Goal: Obtain resource: Download file/media

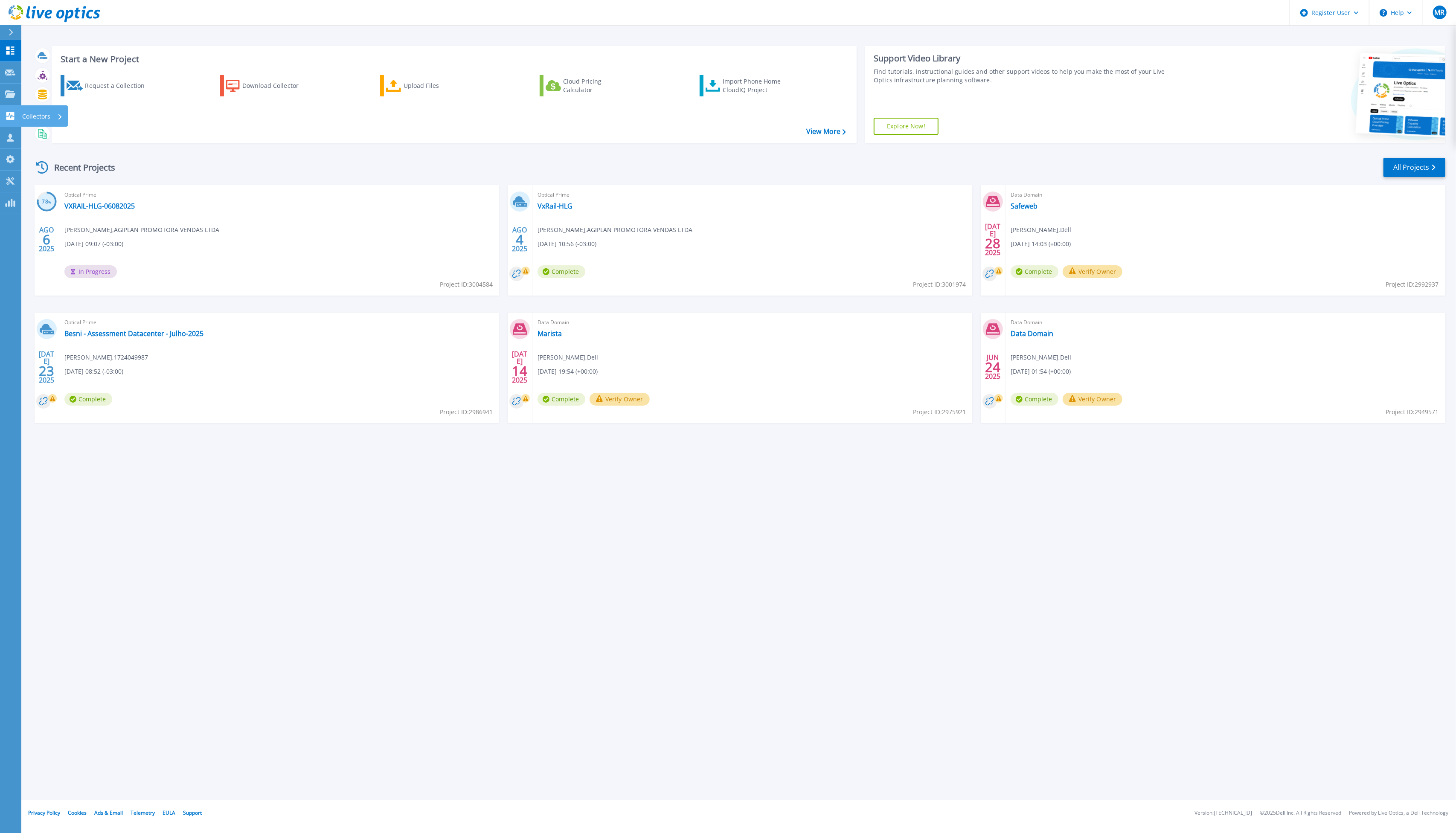
click at [9, 120] on link "Collectors Collectors" at bounding box center [10, 115] width 22 height 22
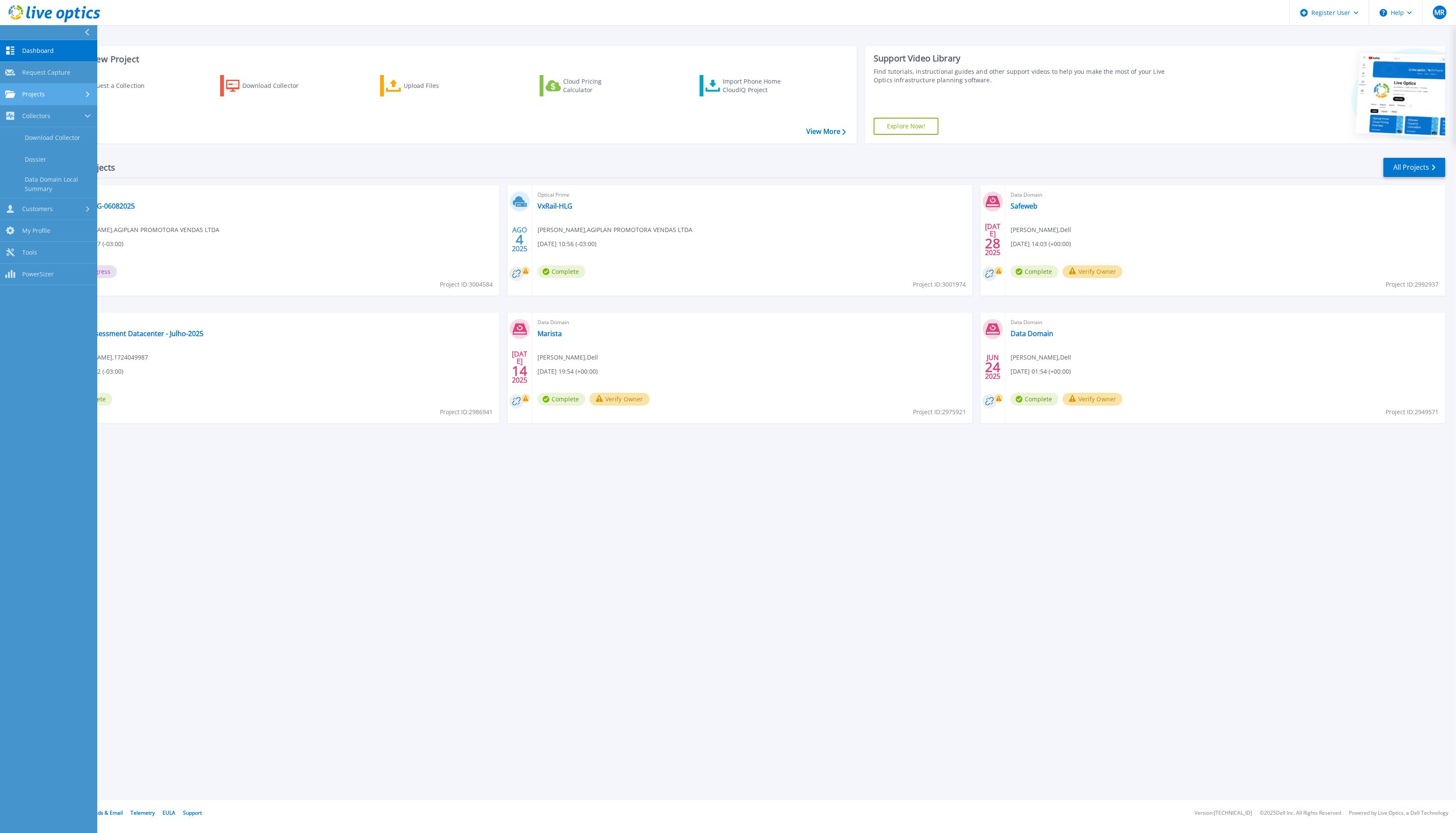
click at [10, 95] on icon at bounding box center [9, 95] width 10 height 8
click at [29, 118] on link "Search Projects" at bounding box center [48, 115] width 97 height 22
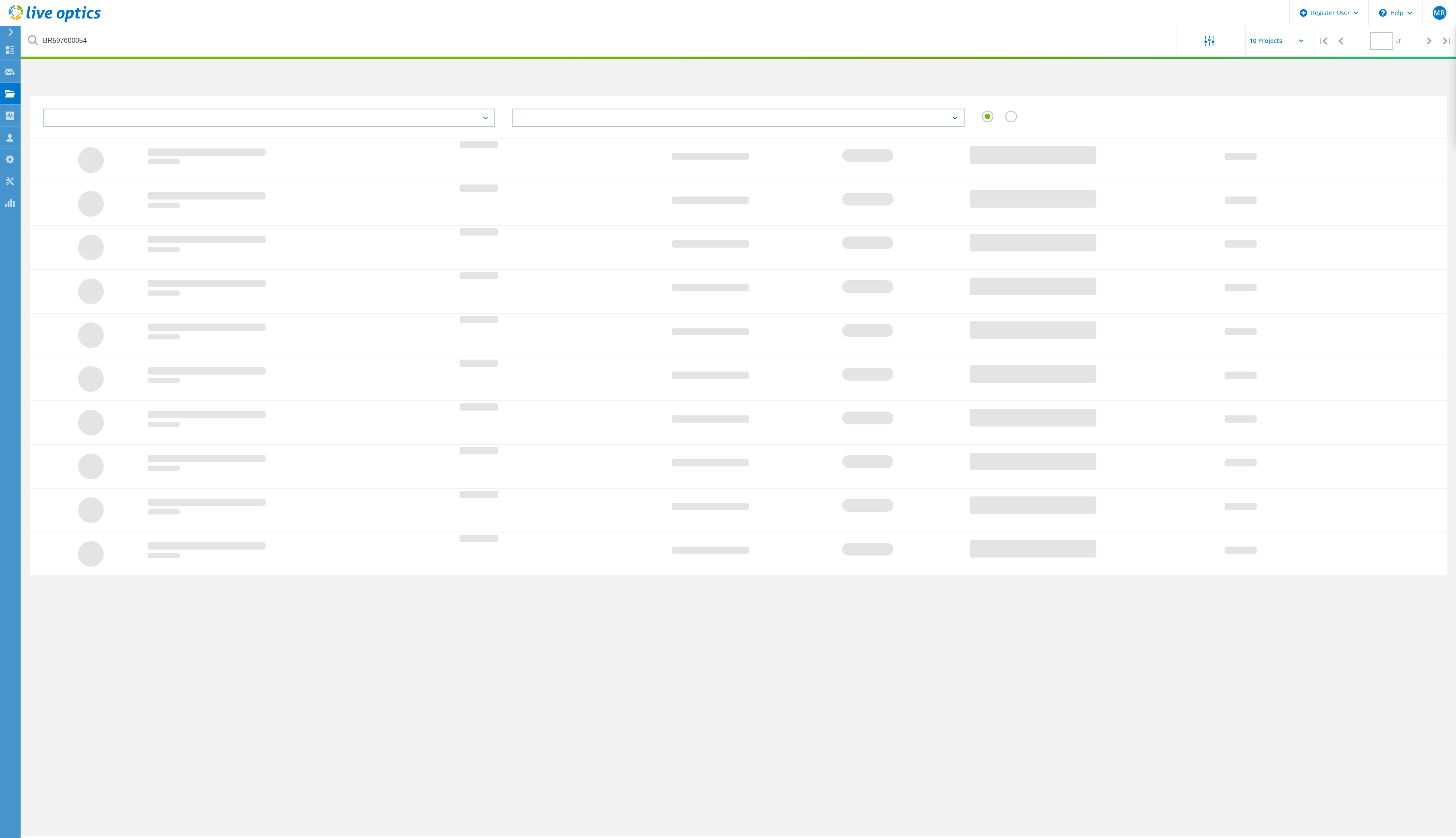
type input "1"
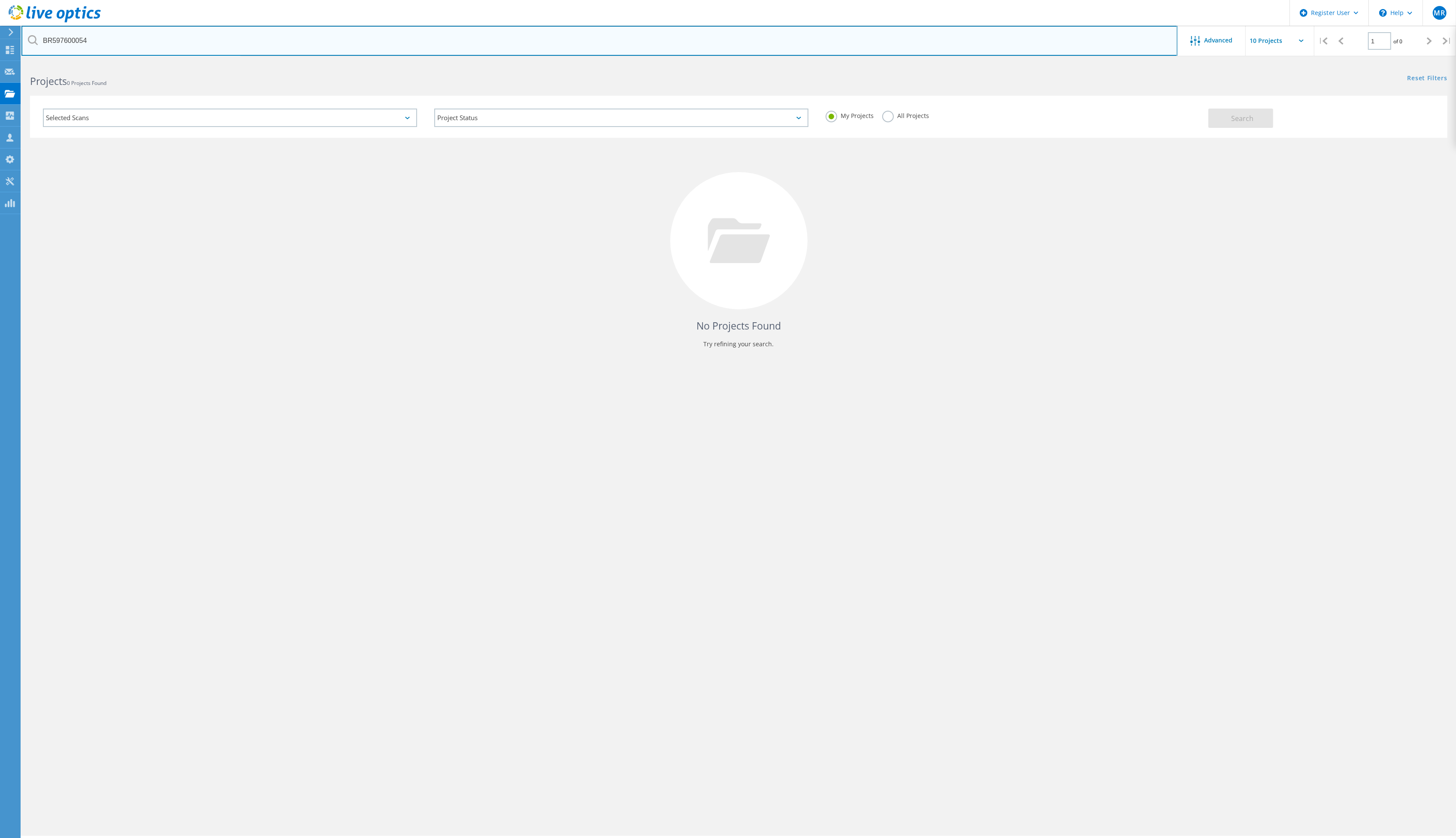
click at [75, 35] on input "BR597600054" at bounding box center [599, 41] width 1155 height 30
type input "sicredi"
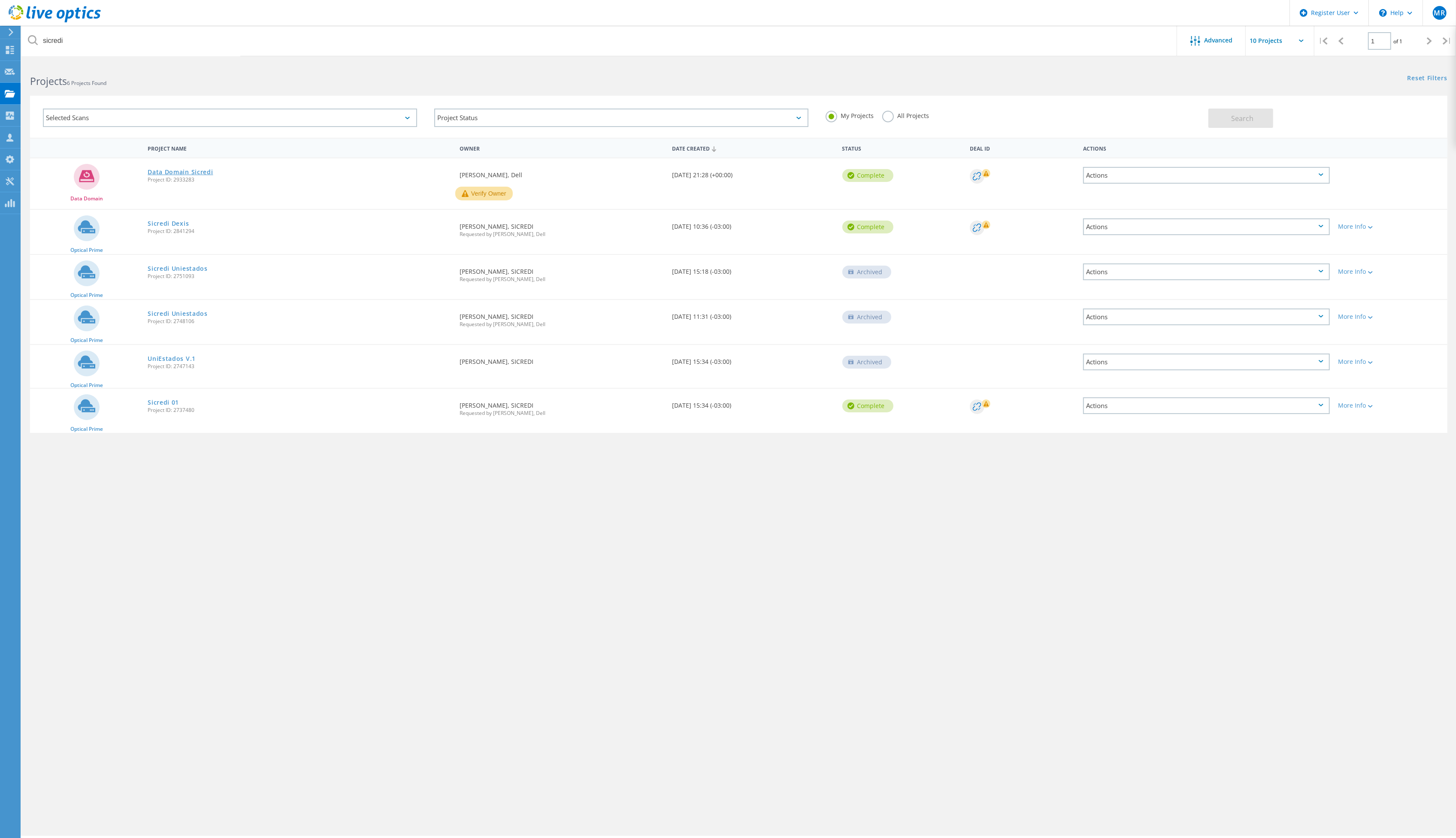
click at [187, 171] on link "Data Domain Sicredi" at bounding box center [180, 172] width 66 height 6
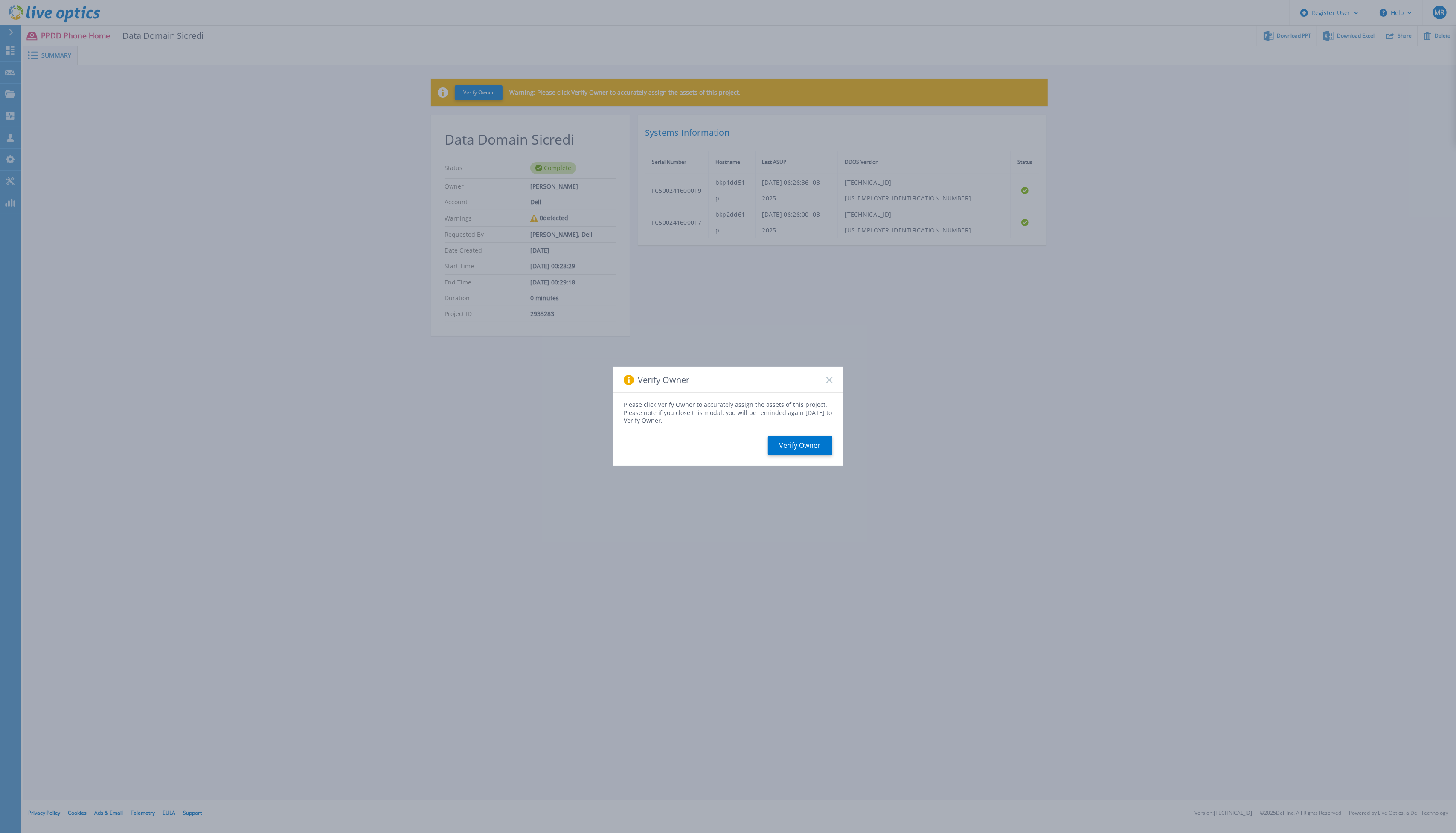
click at [825, 379] on icon at bounding box center [828, 379] width 7 height 7
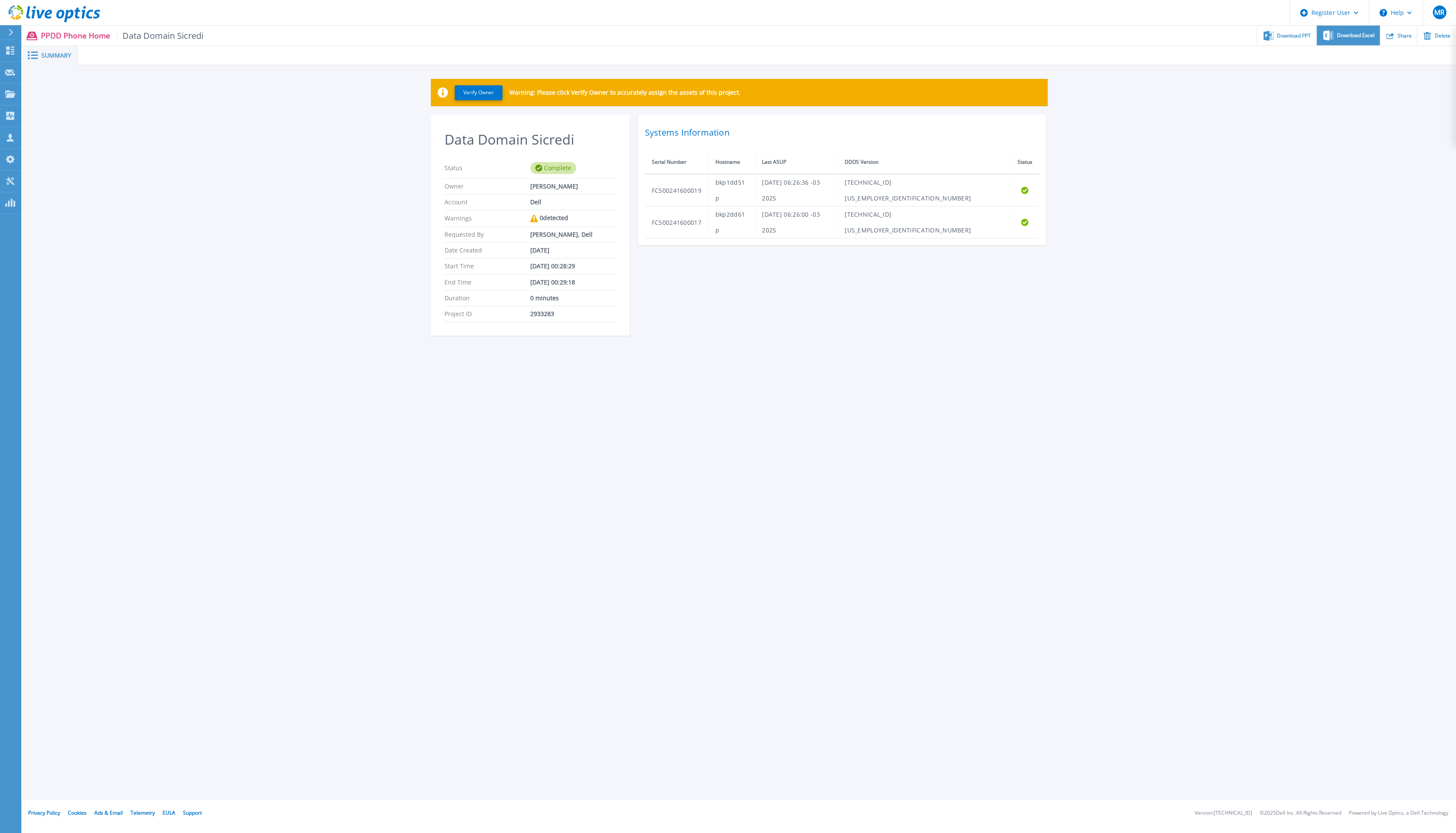
click at [1357, 34] on span "Download Excel" at bounding box center [1356, 35] width 38 height 5
click at [1297, 41] on div "Download PPT" at bounding box center [1287, 35] width 60 height 20
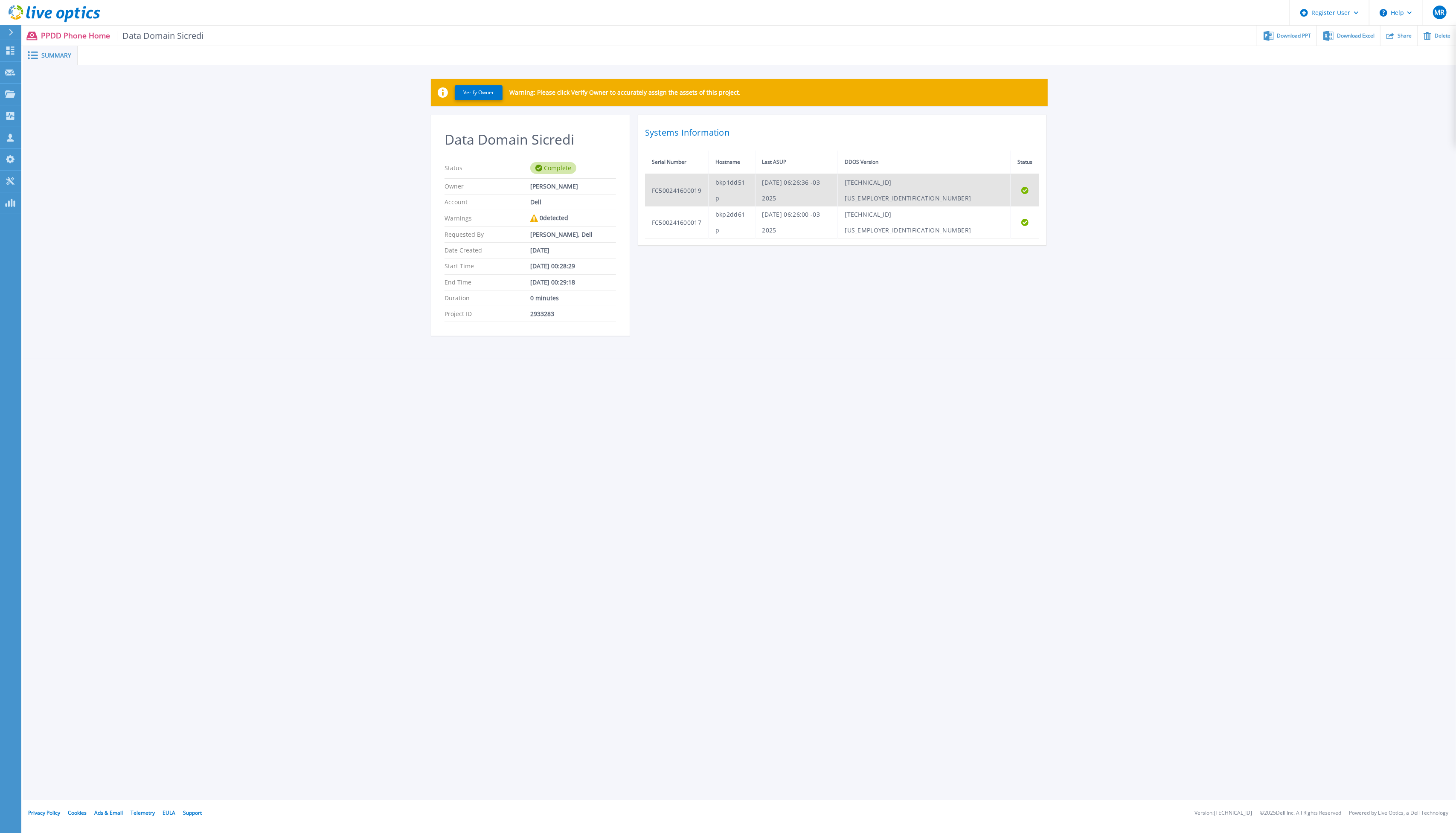
click at [681, 182] on td "FC500241600019" at bounding box center [676, 190] width 63 height 32
copy td "FC500241600019"
